Goal: Information Seeking & Learning: Learn about a topic

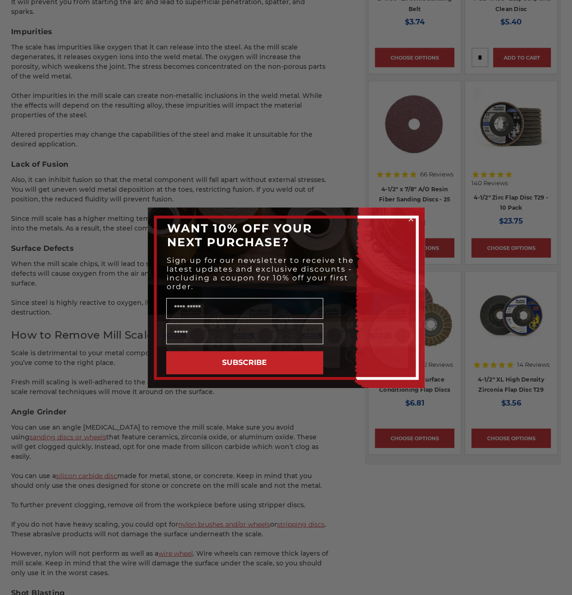
scroll to position [1059, 0]
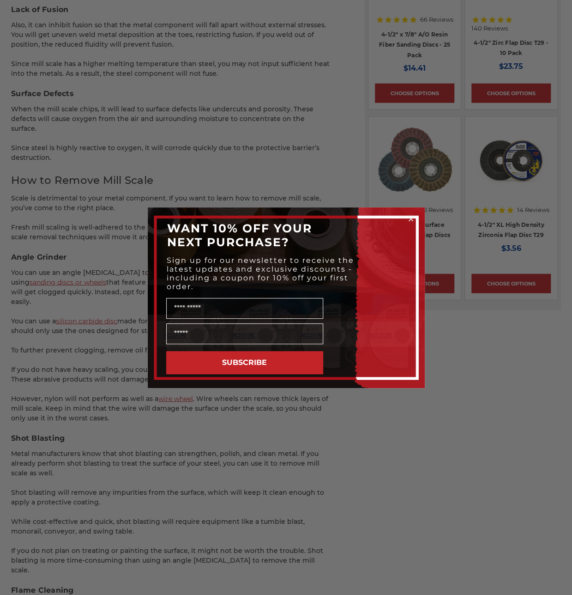
click at [411, 218] on icon "Close dialog" at bounding box center [411, 219] width 4 height 4
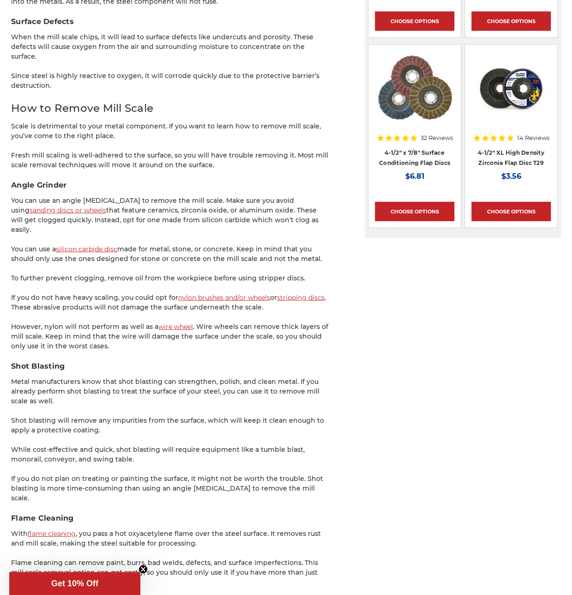
scroll to position [1270, 0]
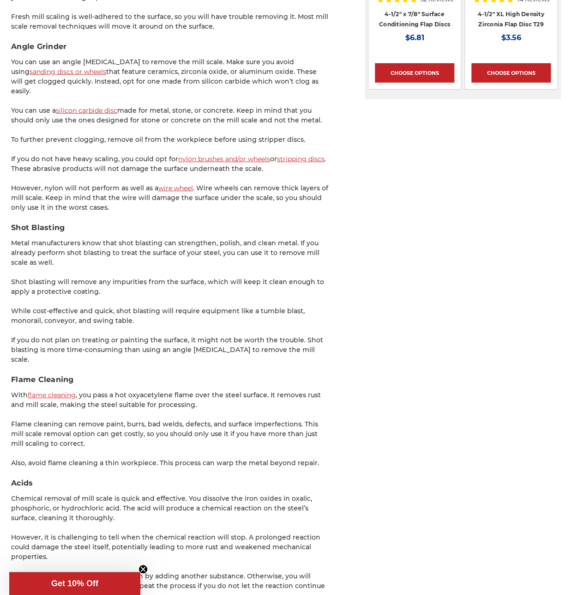
click at [63, 154] on p "If you do not have heavy scaling, you could opt for nylon brushes and/or wheels…" at bounding box center [170, 163] width 319 height 19
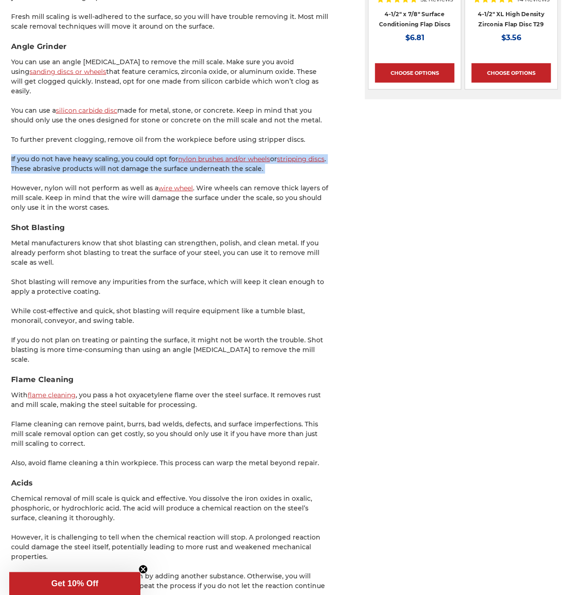
click at [63, 154] on p "If you do not have heavy scaling, you could opt for nylon brushes and/or wheels…" at bounding box center [170, 163] width 319 height 19
click at [58, 154] on p "If you do not have heavy scaling, you could opt for nylon brushes and/or wheels…" at bounding box center [170, 163] width 319 height 19
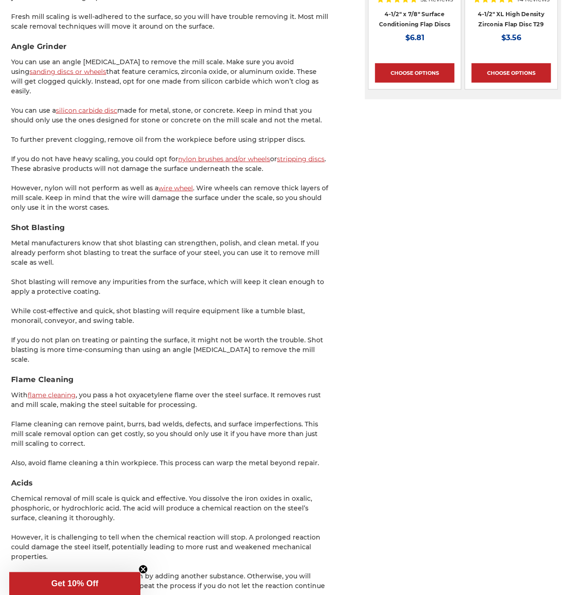
click at [45, 183] on p "However, nylon will not perform as well as a wire wheel . Wire wheels can remov…" at bounding box center [170, 197] width 319 height 29
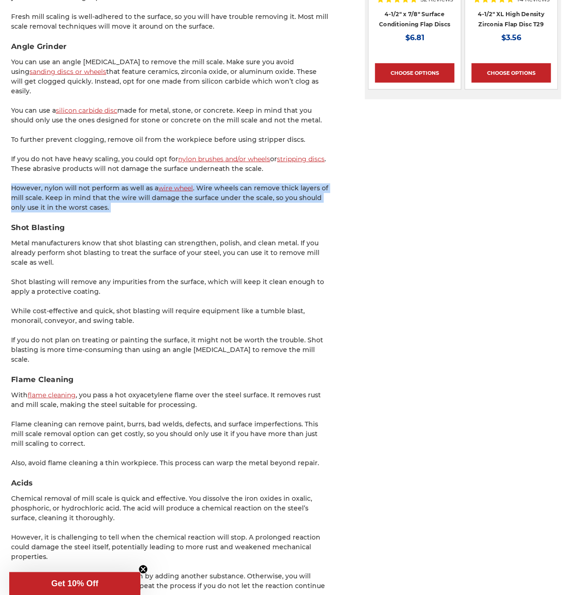
drag, startPoint x: 44, startPoint y: 166, endPoint x: 41, endPoint y: 161, distance: 5.9
click at [44, 183] on p "However, nylon will not perform as well as a wire wheel . Wire wheels can remov…" at bounding box center [170, 197] width 319 height 29
click at [39, 183] on p "However, nylon will not perform as well as a wire wheel . Wire wheels can remov…" at bounding box center [170, 197] width 319 height 29
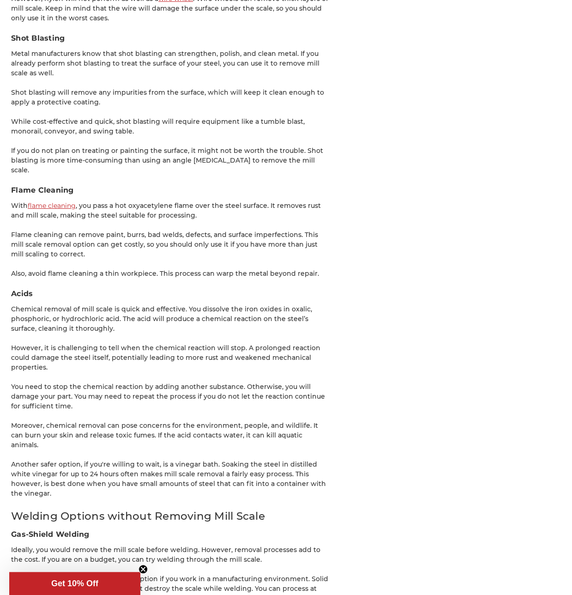
scroll to position [1501, 0]
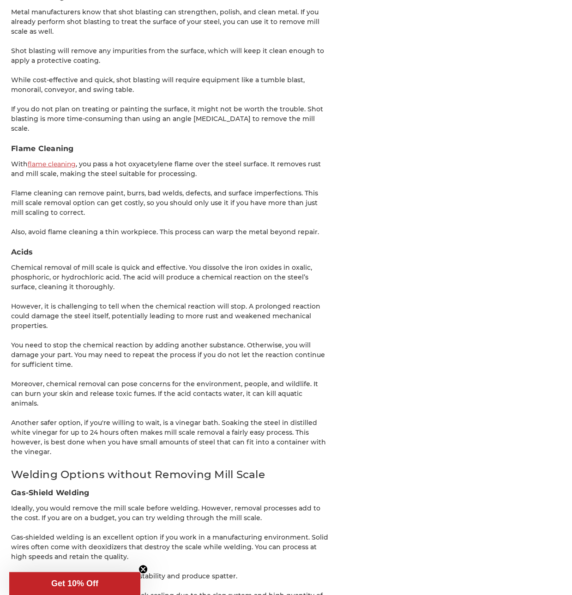
click at [54, 263] on p "Chemical removal of mill scale is quick and effective. You dissolve the iron ox…" at bounding box center [170, 277] width 319 height 29
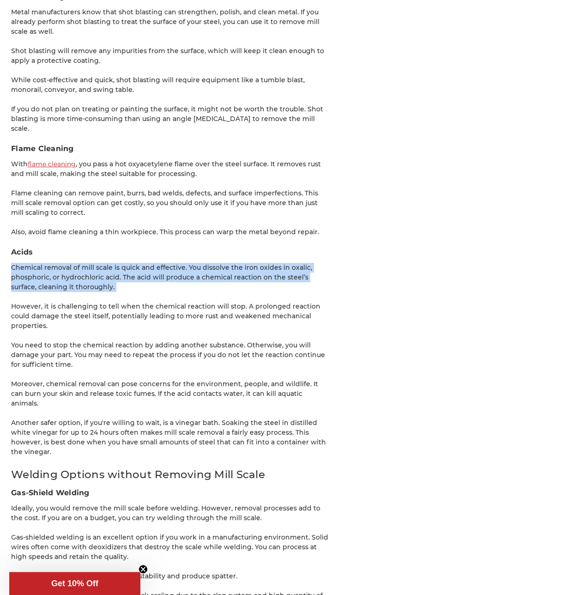
click at [54, 263] on p "Chemical removal of mill scale is quick and effective. You dissolve the iron ox…" at bounding box center [170, 277] width 319 height 29
click at [18, 263] on p "Chemical removal of mill scale is quick and effective. You dissolve the iron ox…" at bounding box center [170, 277] width 319 height 29
